Goal: Transaction & Acquisition: Purchase product/service

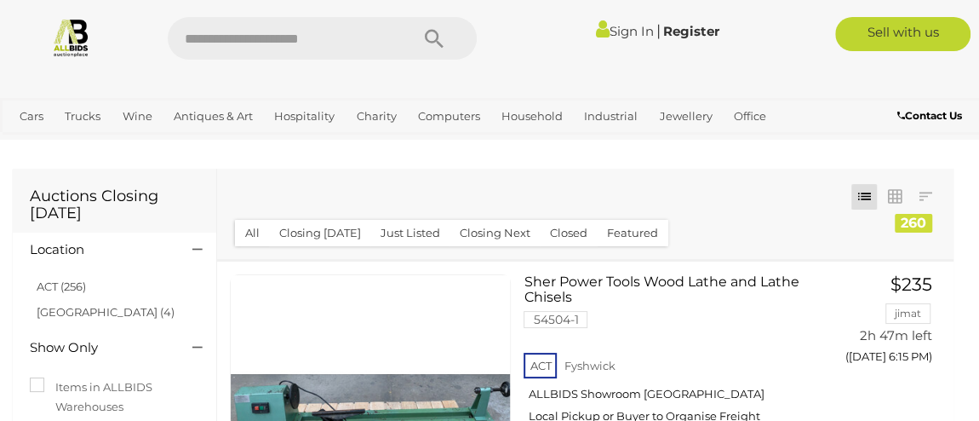
click at [216, 31] on input "text" at bounding box center [280, 38] width 225 height 43
type input "**********"
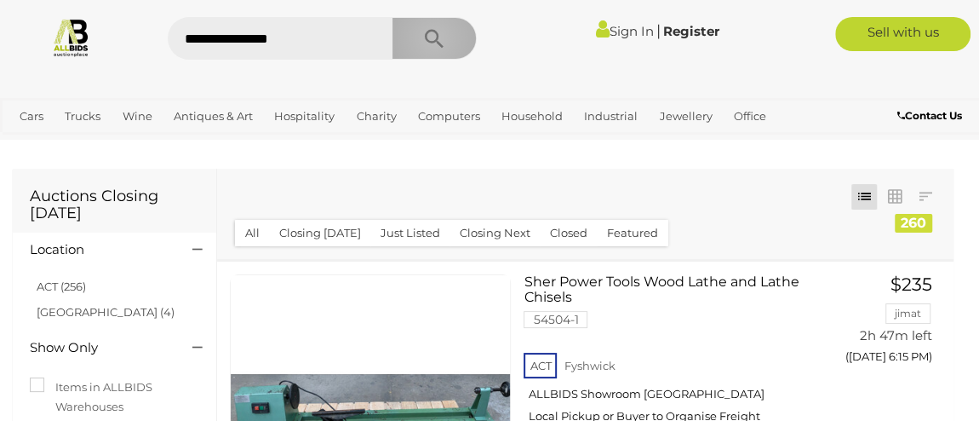
click at [433, 37] on icon "Search" at bounding box center [434, 39] width 19 height 26
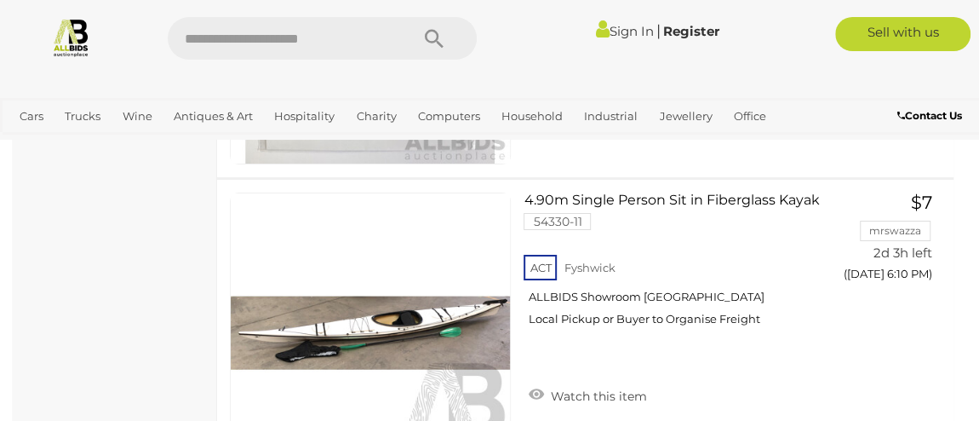
scroll to position [6228, 0]
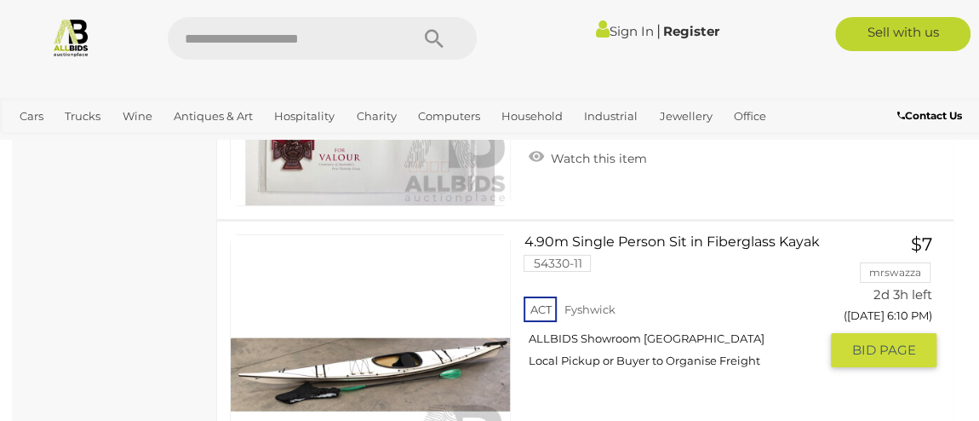
click at [436, 342] on link at bounding box center [370, 374] width 281 height 281
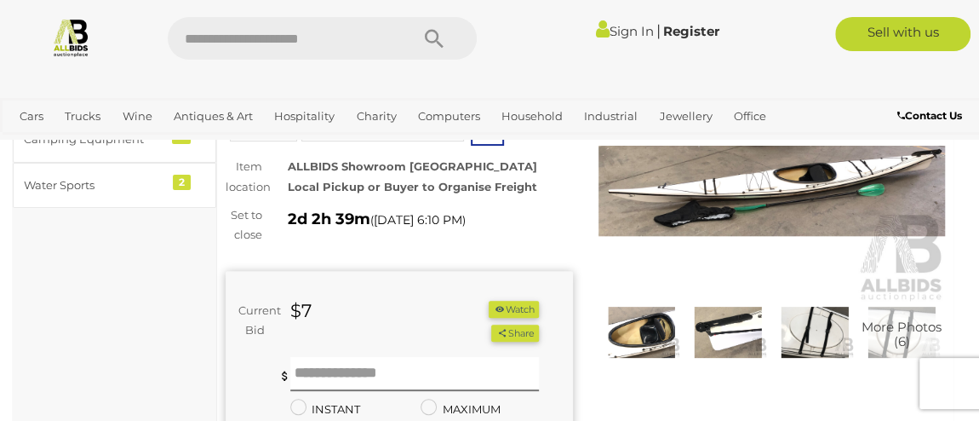
scroll to position [117, 0]
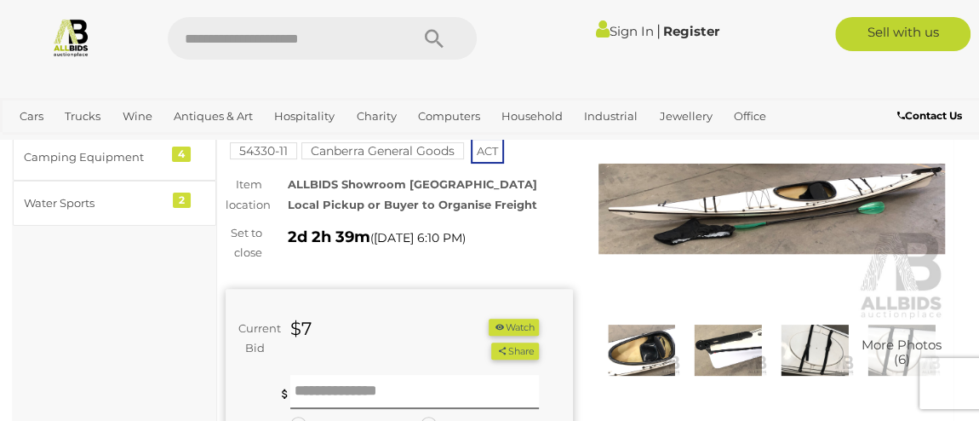
click at [632, 341] on img at bounding box center [642, 349] width 78 height 50
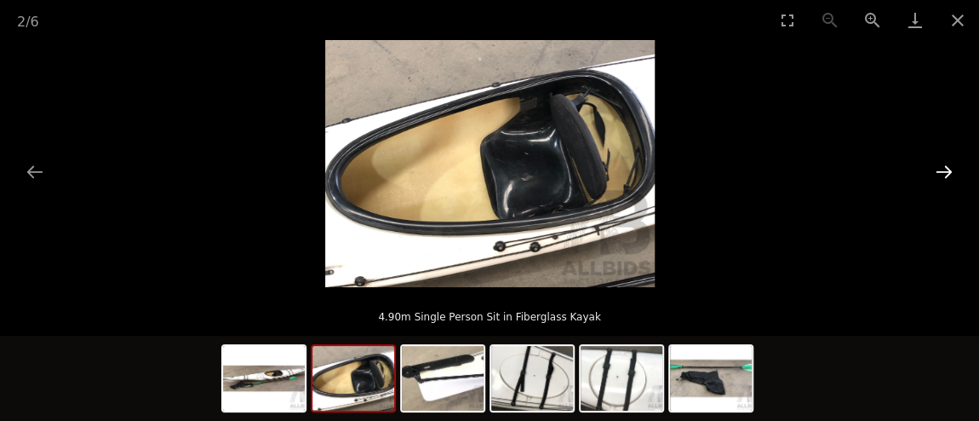
click at [944, 169] on button "Next slide" at bounding box center [944, 171] width 36 height 33
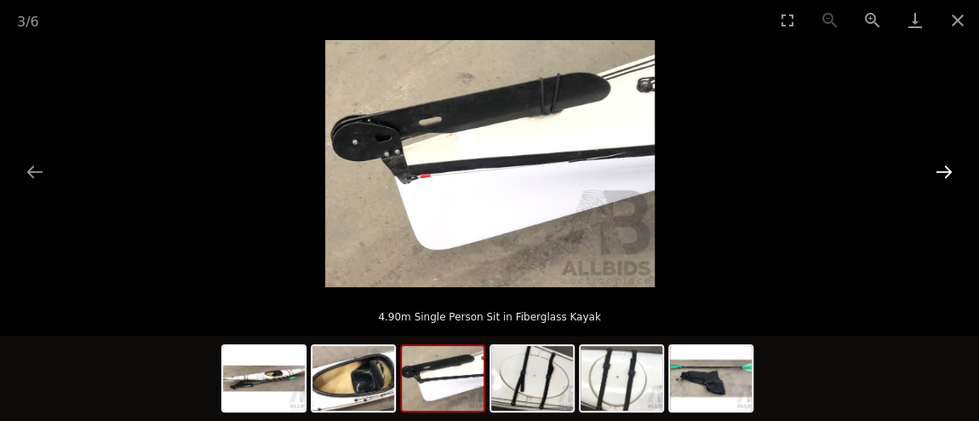
click at [944, 169] on button "Next slide" at bounding box center [944, 171] width 36 height 33
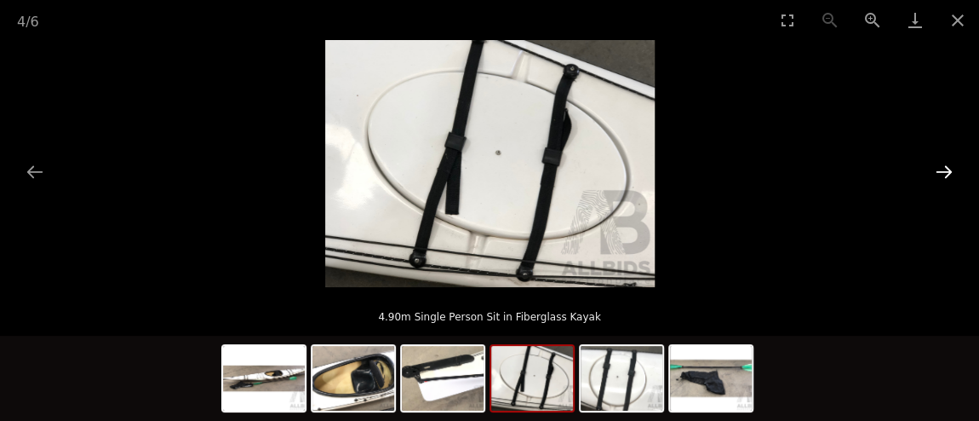
click at [944, 169] on button "Next slide" at bounding box center [944, 171] width 36 height 33
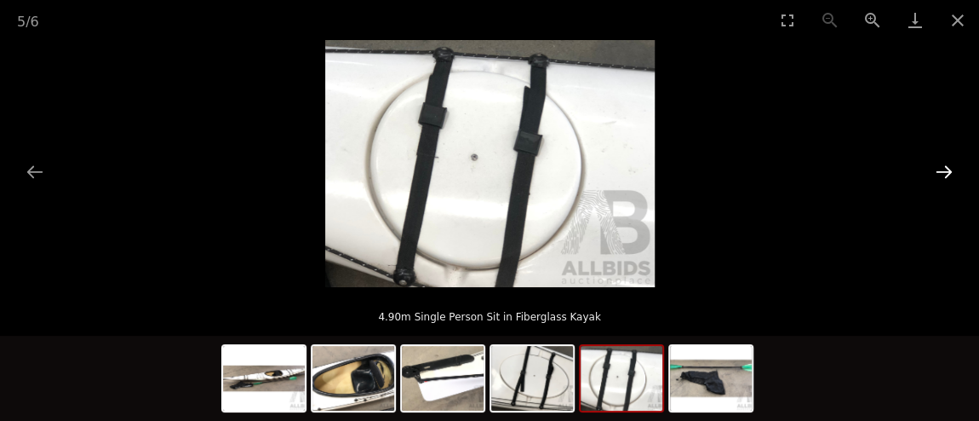
click at [944, 169] on button "Next slide" at bounding box center [944, 171] width 36 height 33
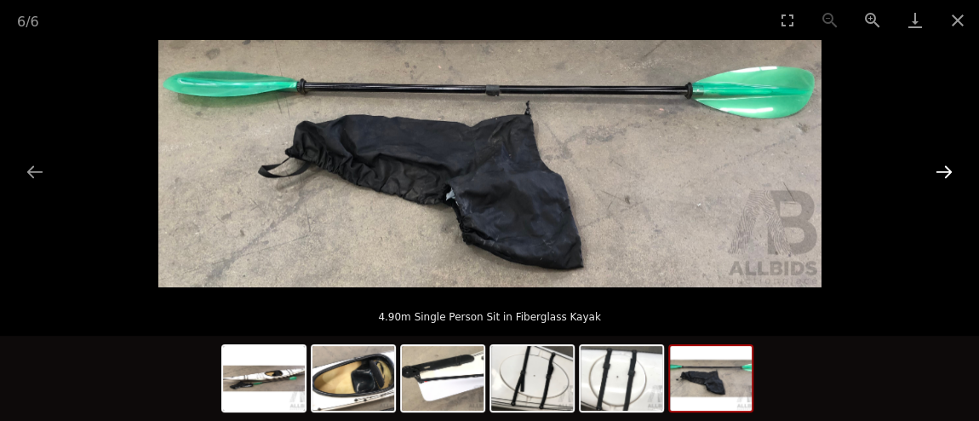
click at [944, 169] on button "Next slide" at bounding box center [944, 171] width 36 height 33
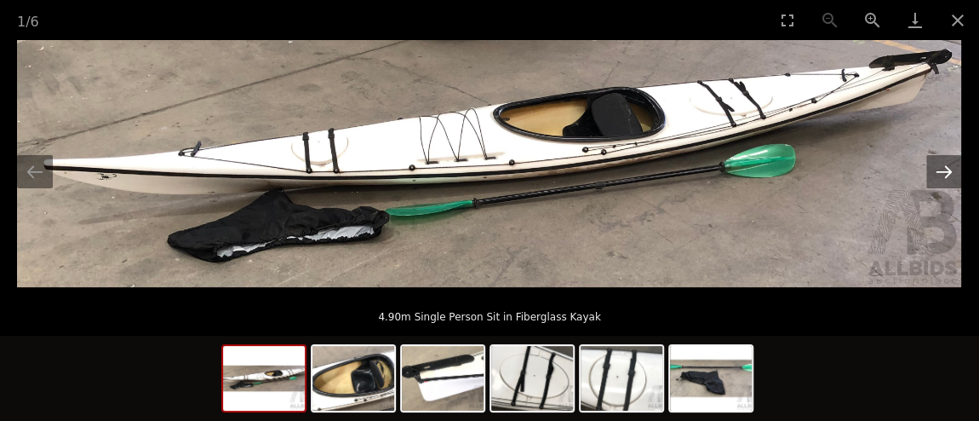
click at [944, 169] on button "Next slide" at bounding box center [944, 171] width 36 height 33
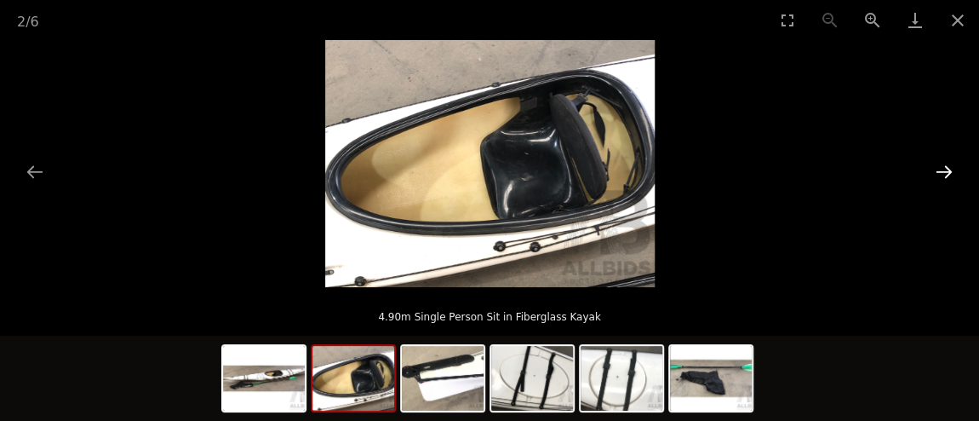
click at [944, 169] on button "Next slide" at bounding box center [944, 171] width 36 height 33
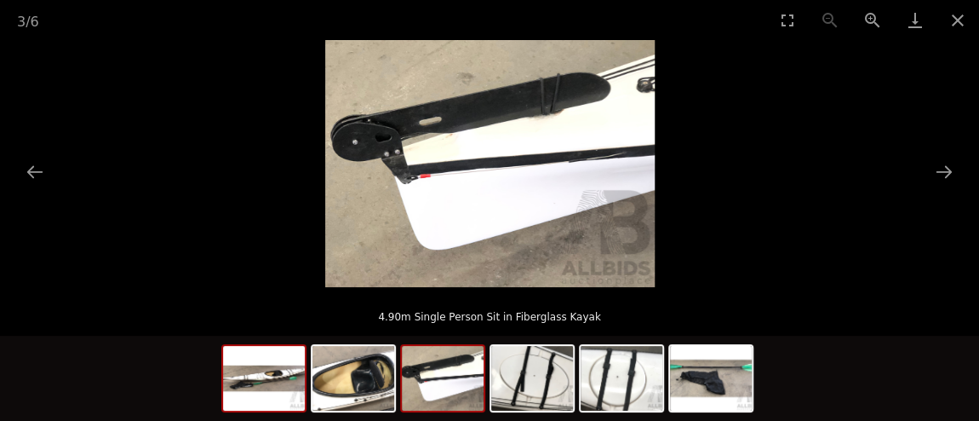
click at [271, 386] on img at bounding box center [264, 378] width 82 height 65
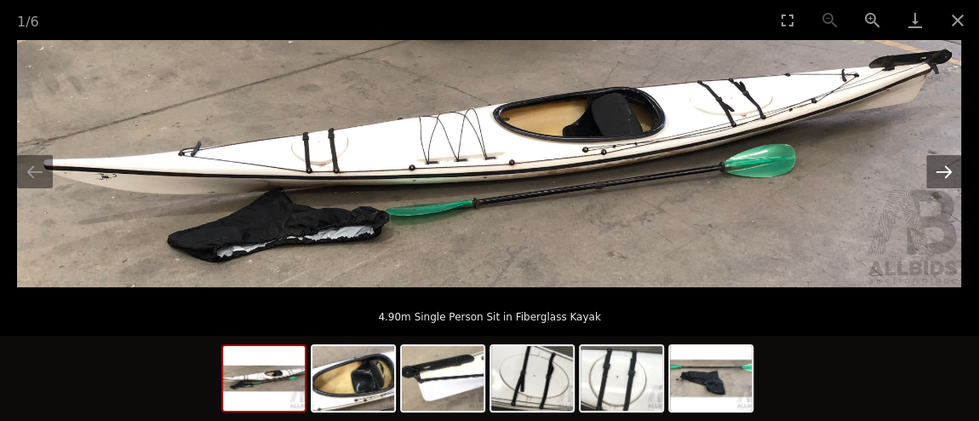
click at [950, 169] on button "Next slide" at bounding box center [944, 171] width 36 height 33
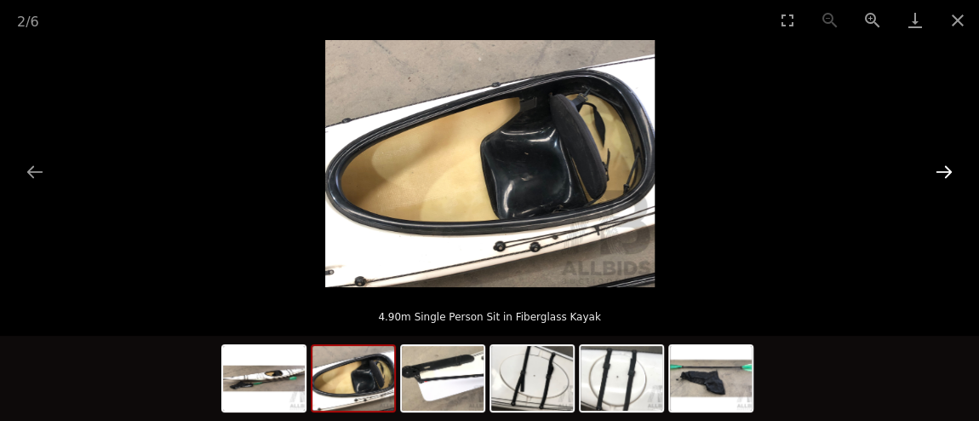
click at [950, 169] on button "Next slide" at bounding box center [944, 171] width 36 height 33
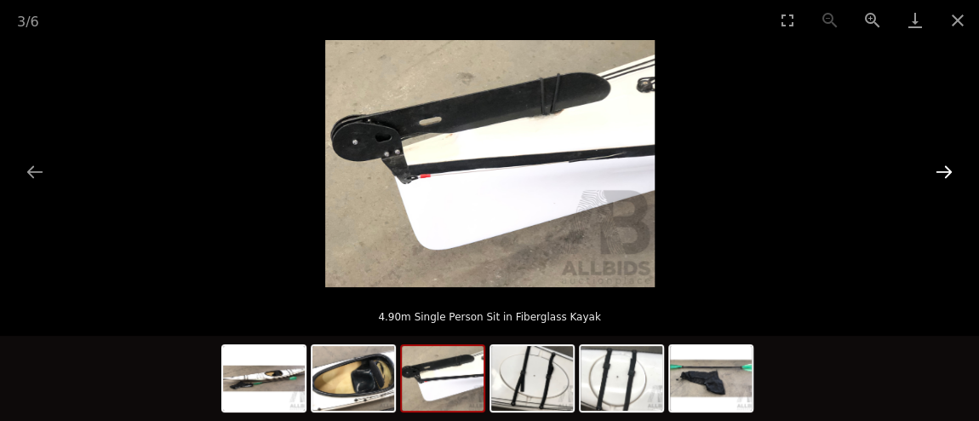
click at [950, 169] on button "Next slide" at bounding box center [944, 171] width 36 height 33
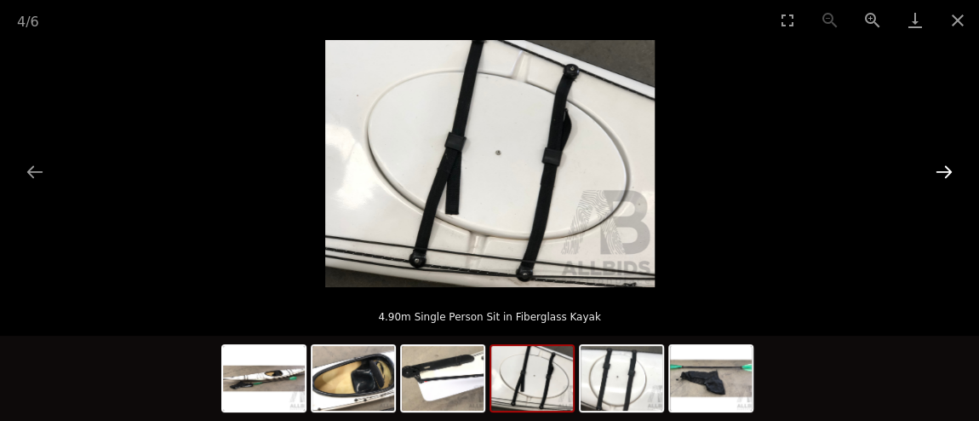
click at [950, 169] on button "Next slide" at bounding box center [944, 171] width 36 height 33
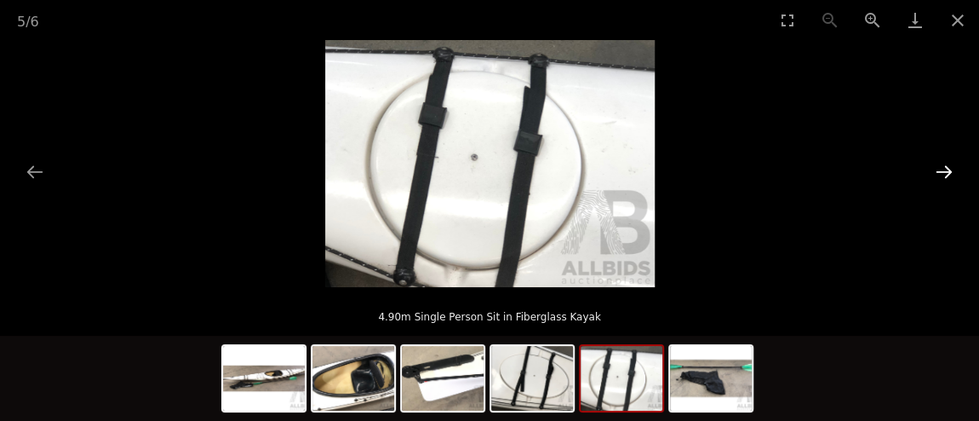
click at [950, 169] on button "Next slide" at bounding box center [944, 171] width 36 height 33
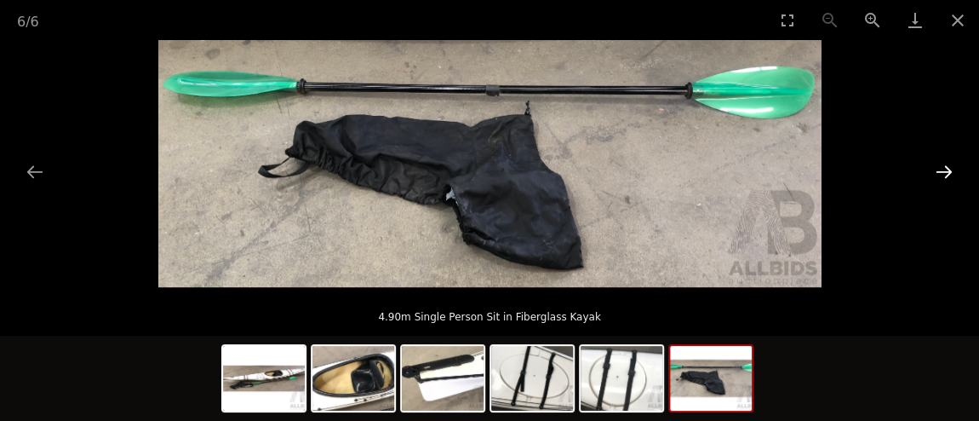
click at [950, 169] on button "Next slide" at bounding box center [944, 171] width 36 height 33
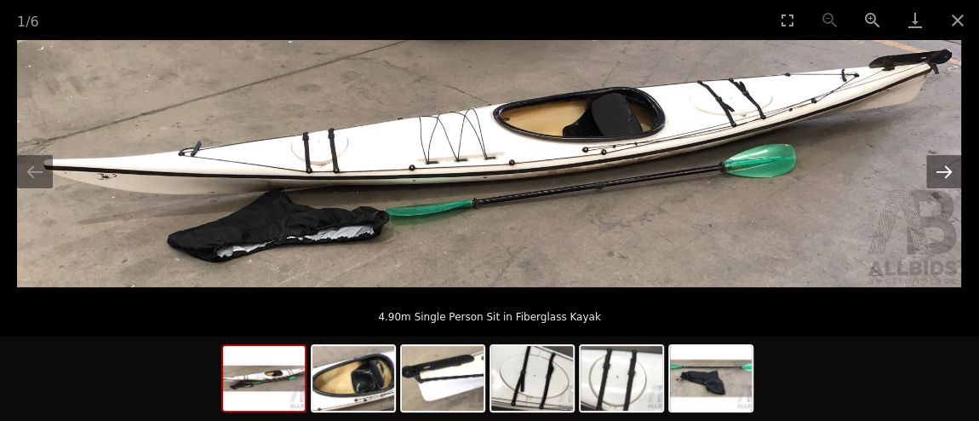
click at [950, 169] on button "Next slide" at bounding box center [944, 171] width 36 height 33
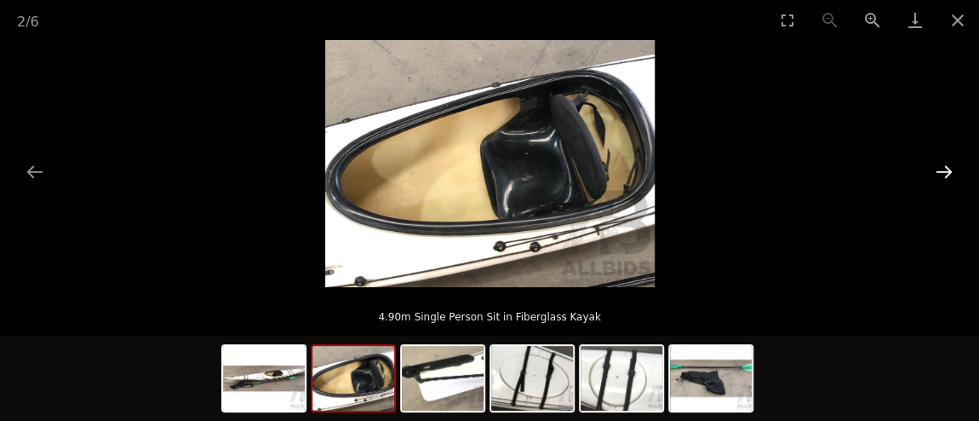
click at [950, 169] on button "Next slide" at bounding box center [944, 171] width 36 height 33
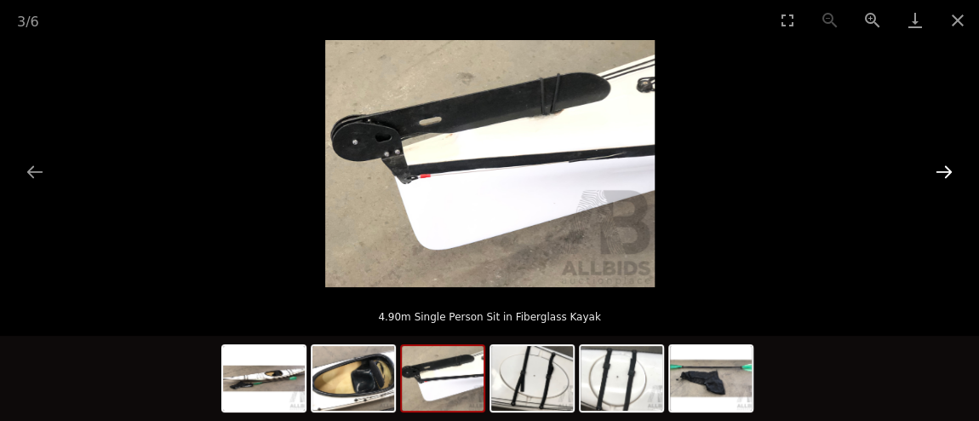
click at [950, 169] on button "Next slide" at bounding box center [944, 171] width 36 height 33
